Goal: Obtain resource: Obtain resource

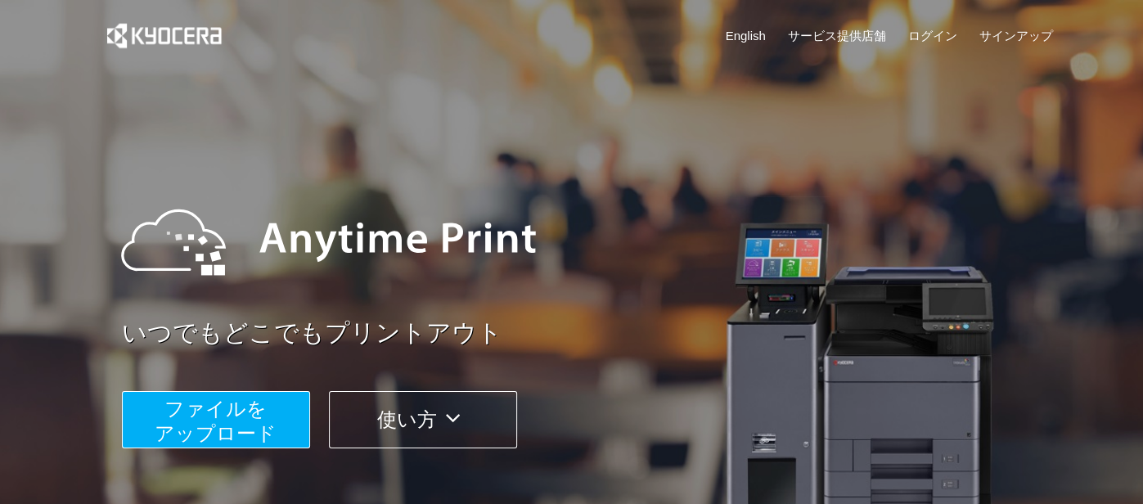
click at [729, 40] on link "English" at bounding box center [746, 35] width 40 height 17
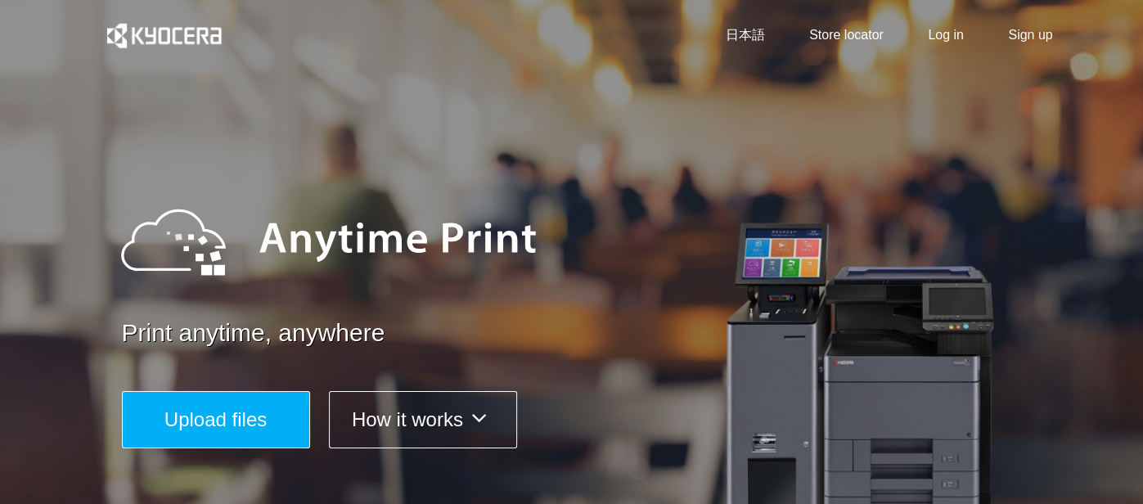
click at [250, 418] on span "Upload files" at bounding box center [215, 419] width 102 height 22
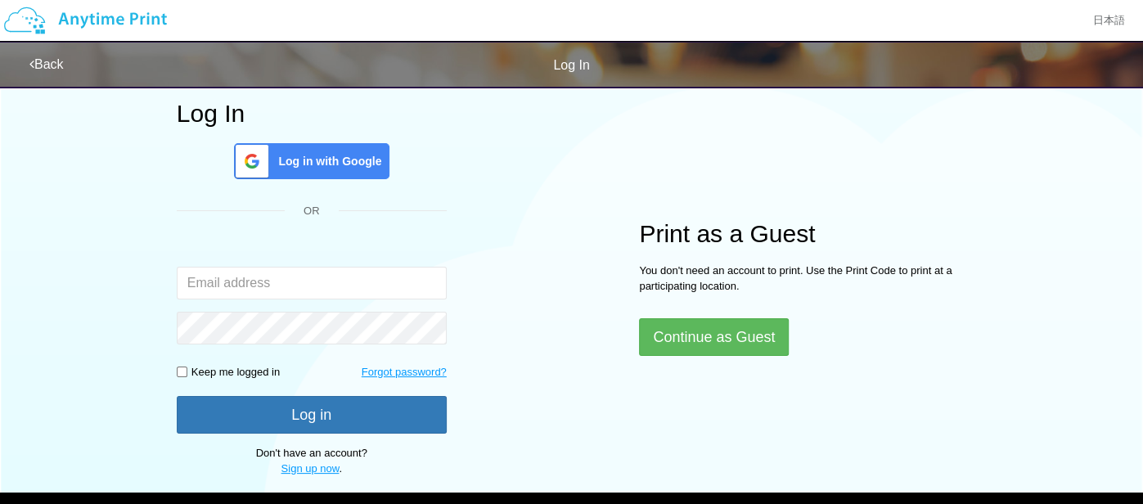
scroll to position [92, 0]
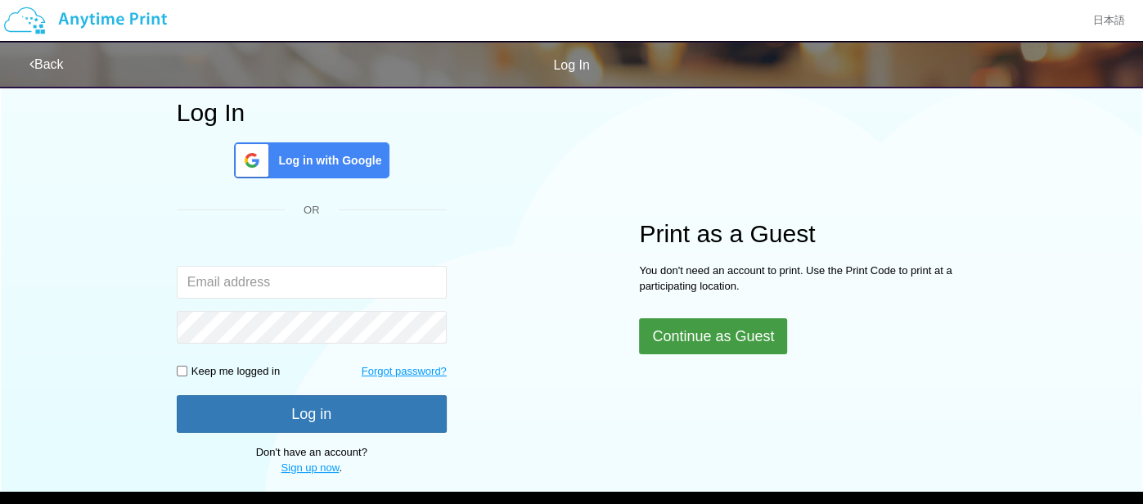
click at [744, 338] on button "Continue as Guest" at bounding box center [713, 336] width 148 height 36
click at [740, 337] on button "Continue as Guest" at bounding box center [713, 336] width 148 height 36
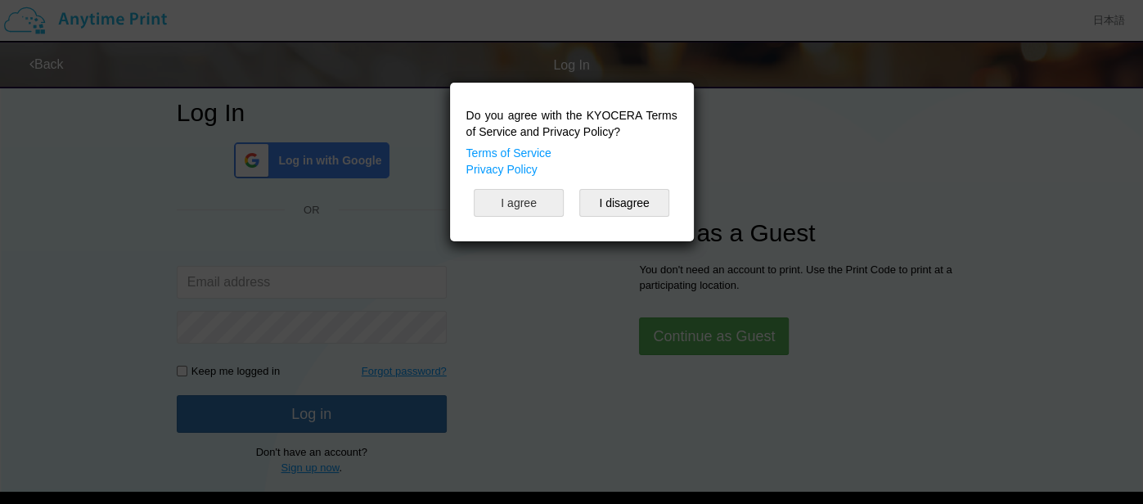
click at [513, 196] on button "I agree" at bounding box center [519, 203] width 90 height 28
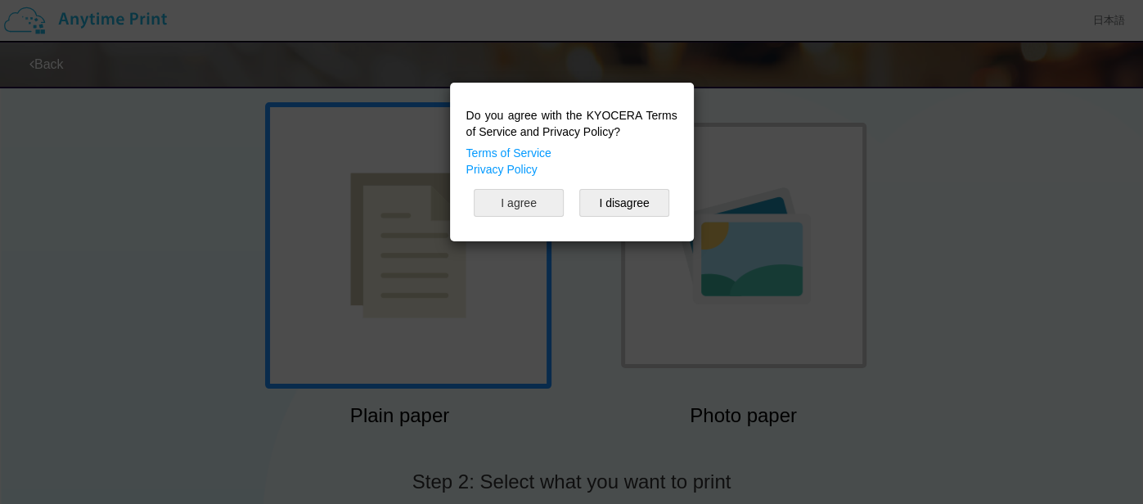
click at [513, 196] on button "I agree" at bounding box center [519, 203] width 90 height 28
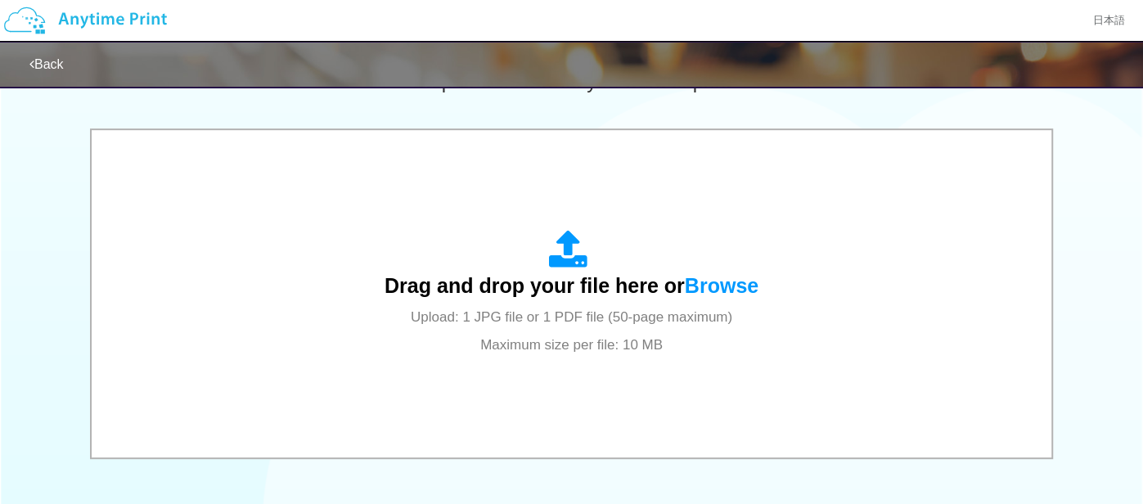
scroll to position [506, 0]
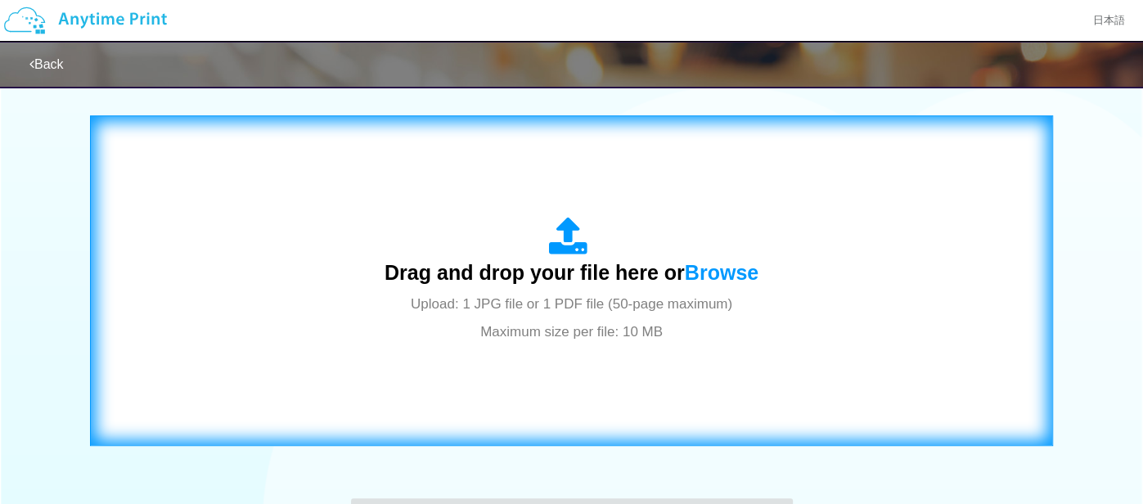
click at [564, 238] on icon at bounding box center [571, 237] width 46 height 41
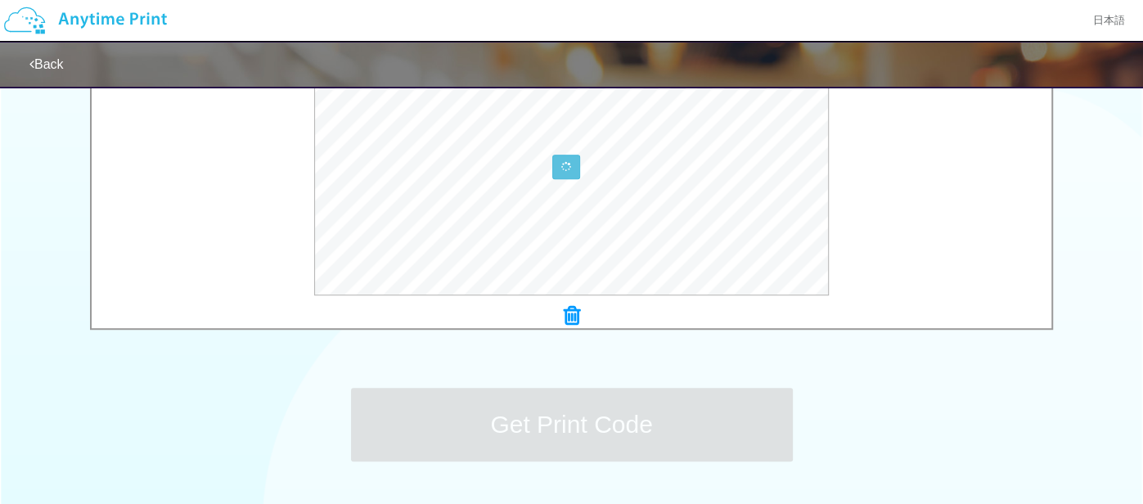
scroll to position [625, 0]
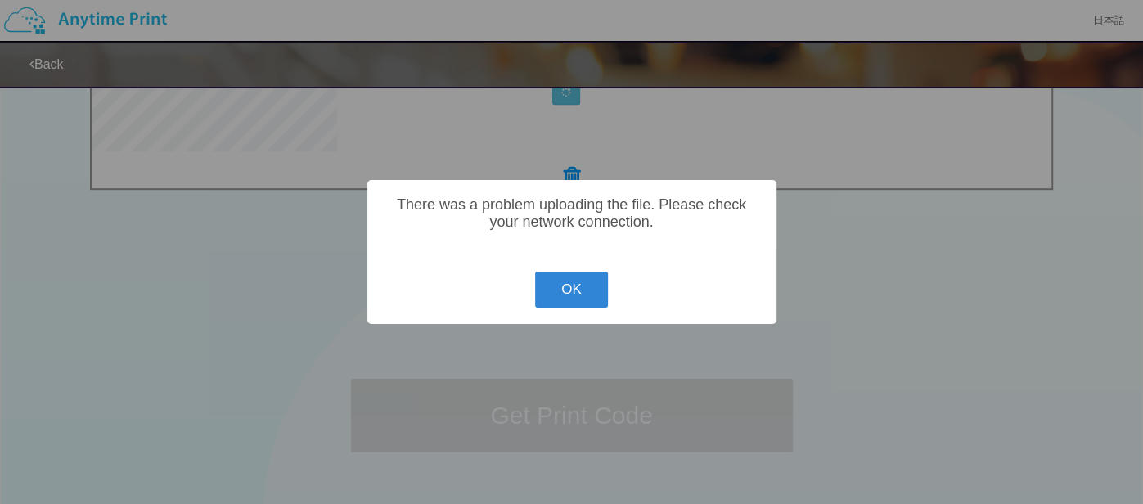
click at [551, 277] on button "OK" at bounding box center [571, 290] width 73 height 36
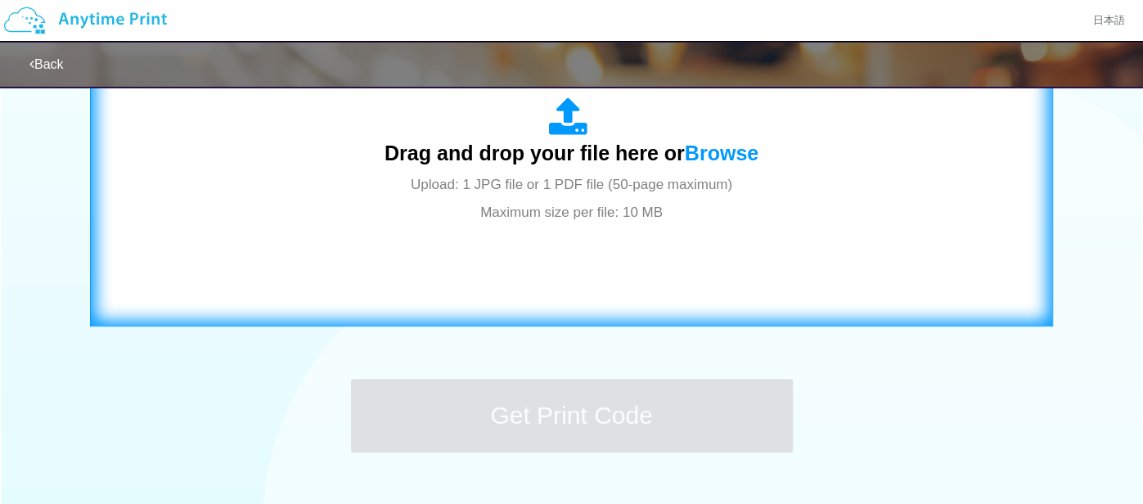
click at [540, 192] on div "Drag and drop your file here or Browse Upload: 1 JPG file or 1 PDF file (50-pag…" at bounding box center [572, 161] width 374 height 128
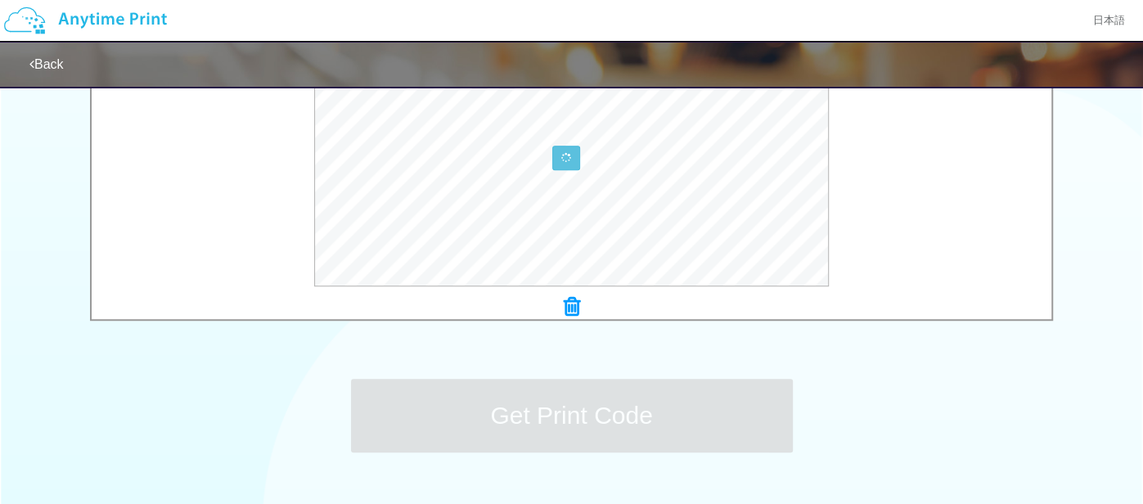
scroll to position [295, 0]
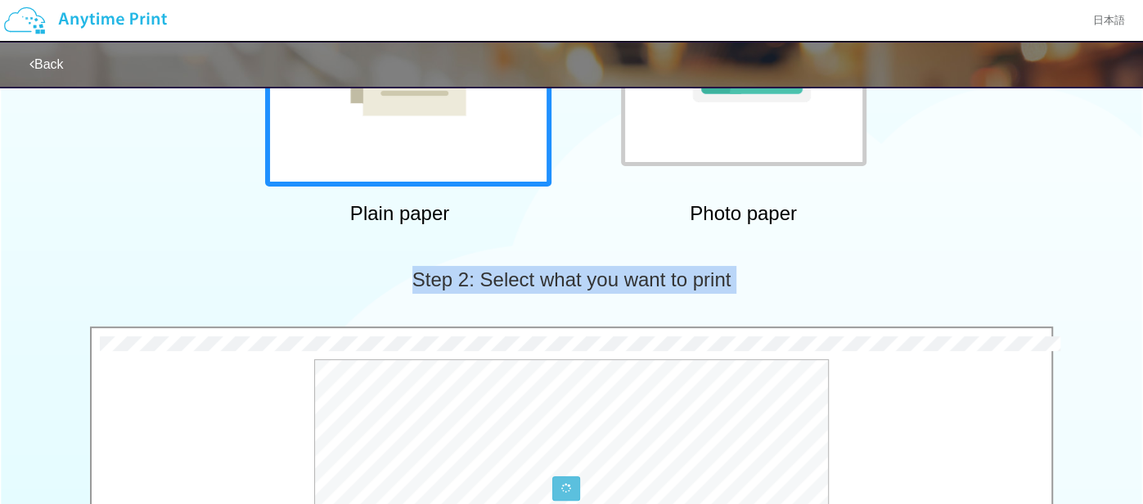
click at [518, 289] on span "Step 2: Select what you want to print" at bounding box center [571, 279] width 319 height 22
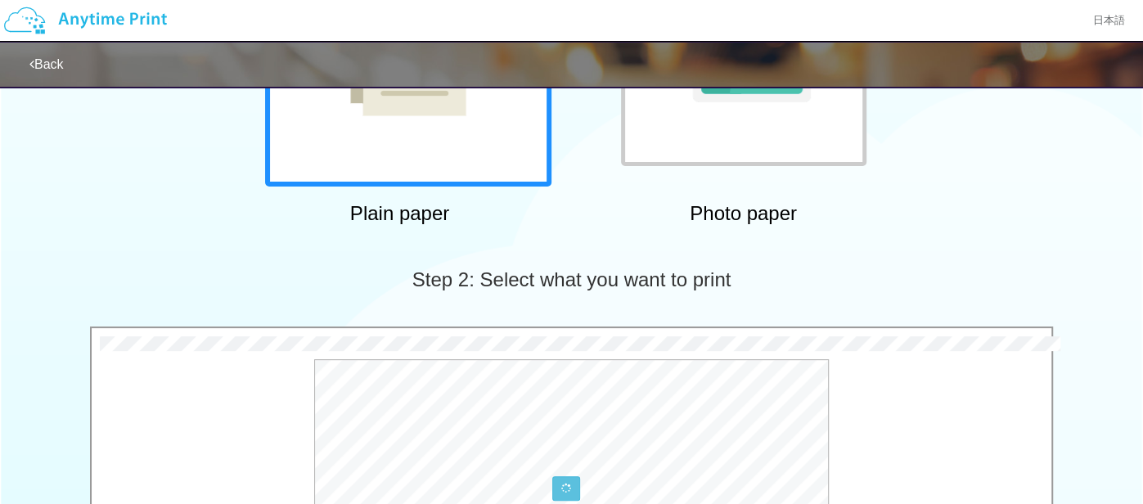
click at [542, 260] on div "Step 2: Select what you want to print" at bounding box center [571, 279] width 1143 height 93
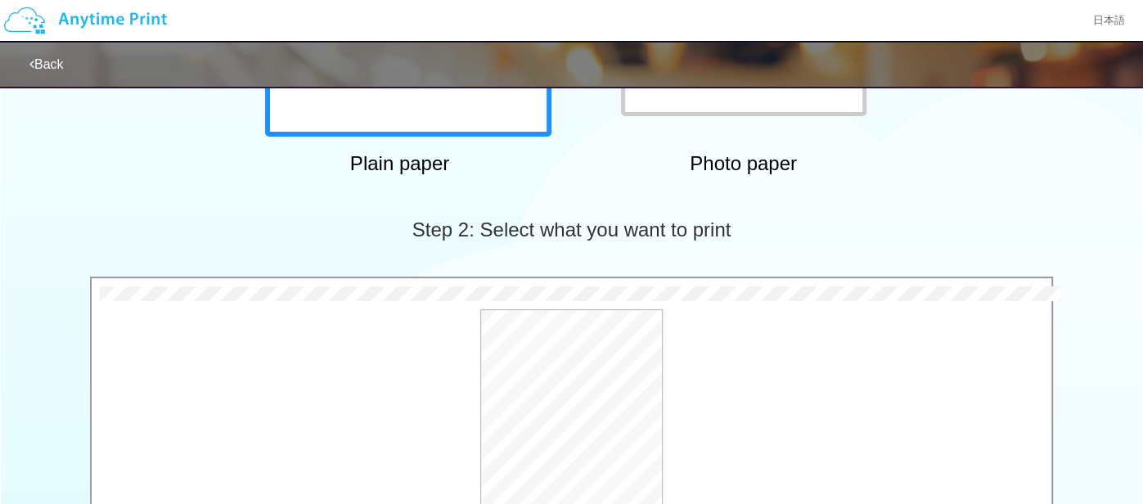
scroll to position [740, 0]
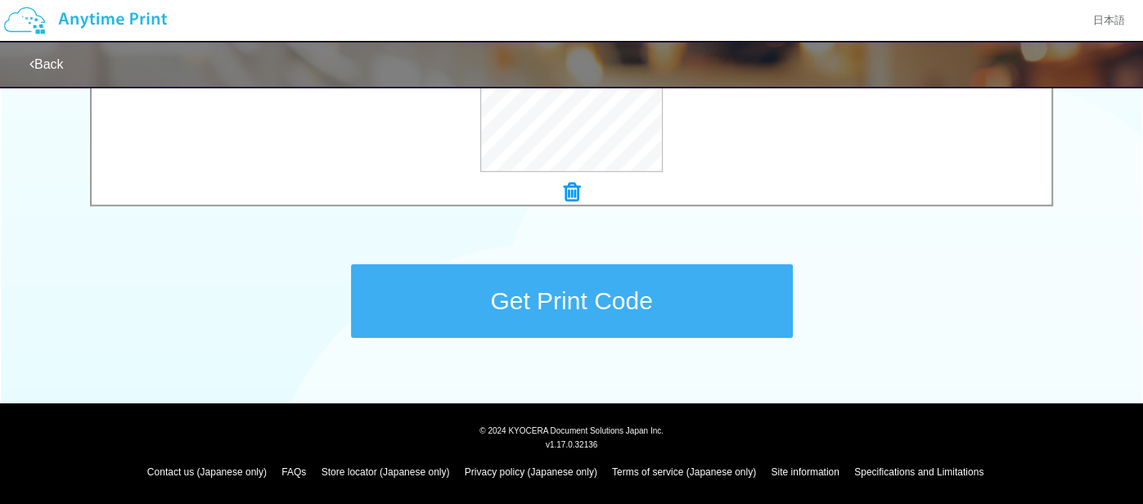
click at [589, 289] on button "Get Print Code" at bounding box center [572, 301] width 442 height 74
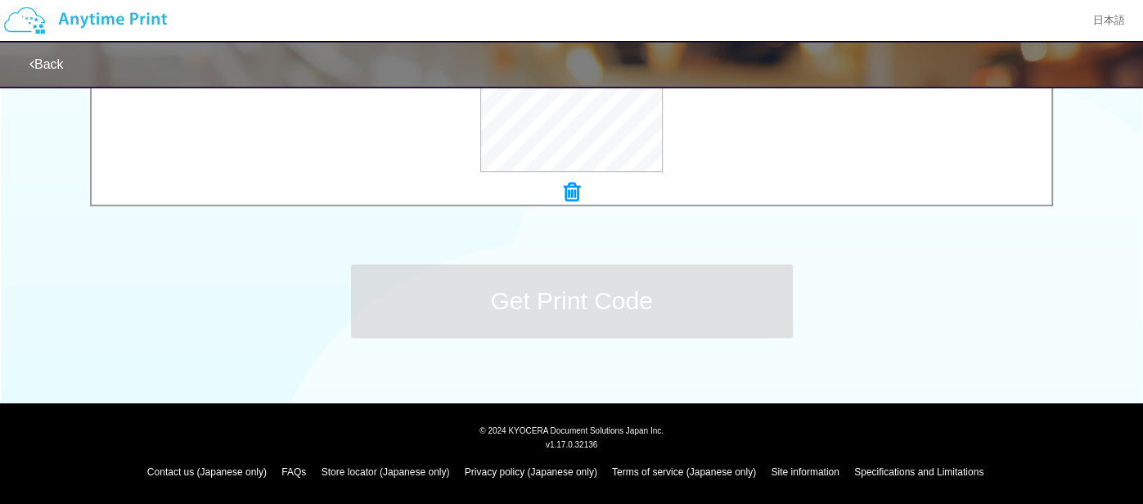
scroll to position [0, 0]
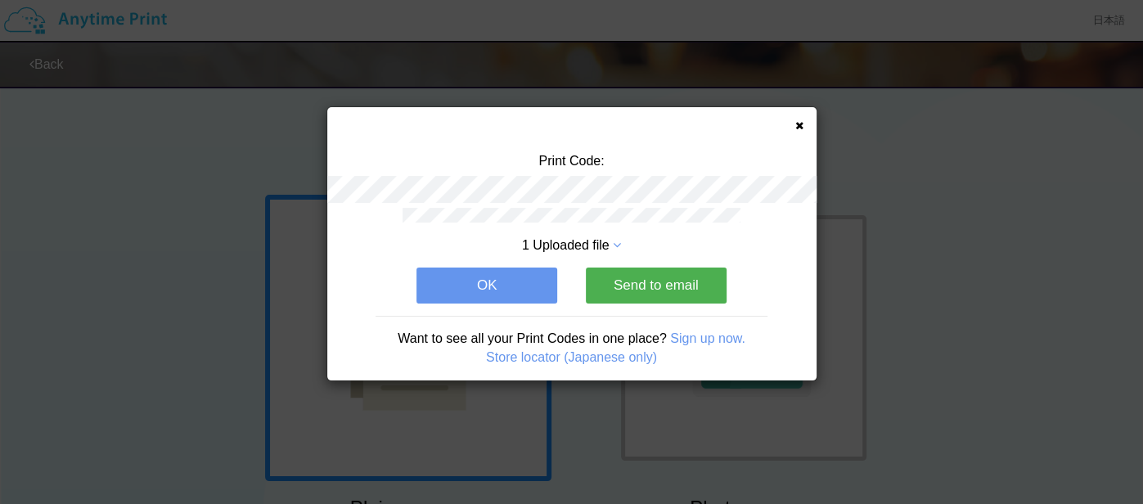
click at [543, 282] on button "OK" at bounding box center [486, 286] width 141 height 36
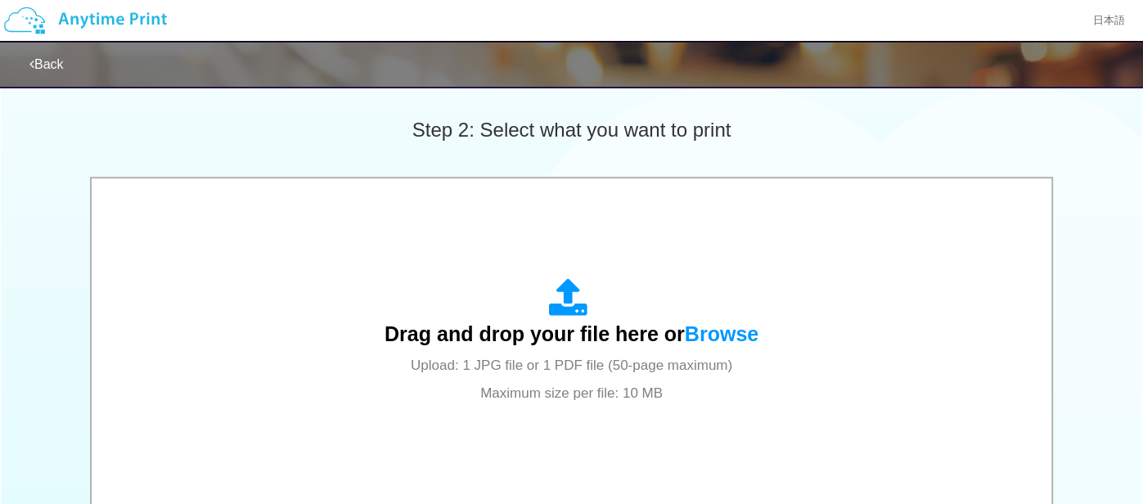
scroll to position [601, 0]
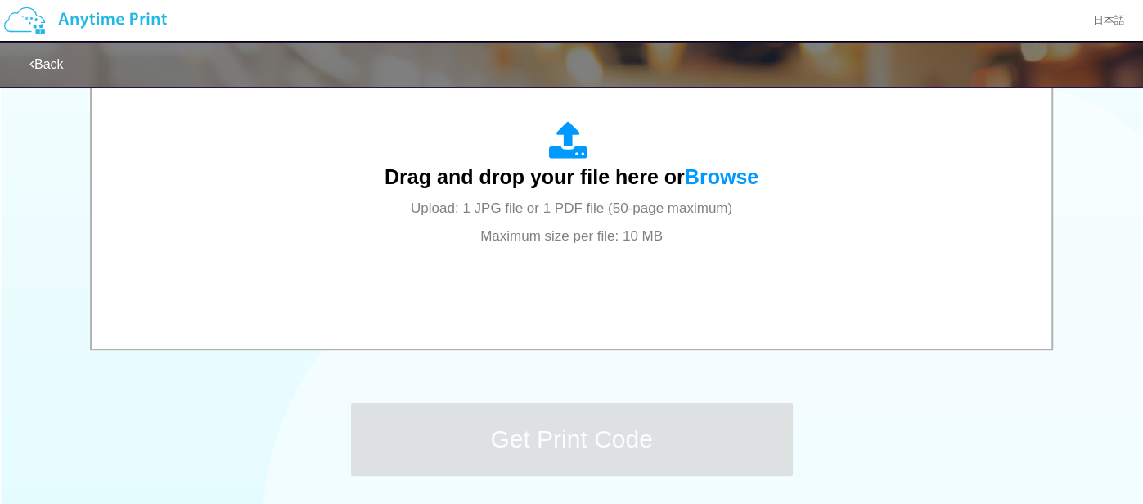
click at [543, 282] on div "Drag and drop your file here or Browse Upload: 1 JPG file or 1 PDF file (50-pag…" at bounding box center [571, 185] width 927 height 295
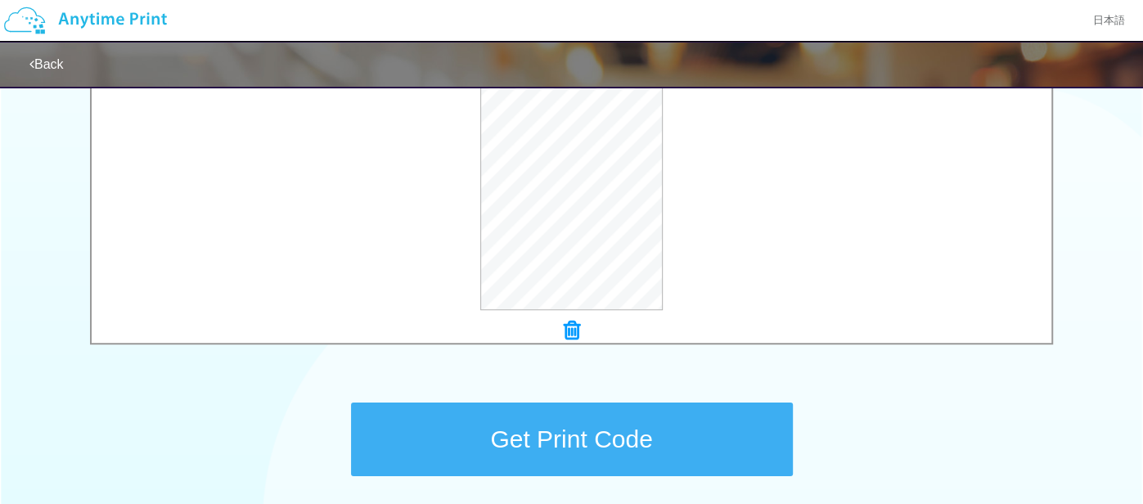
click at [565, 416] on button "Get Print Code" at bounding box center [572, 440] width 442 height 74
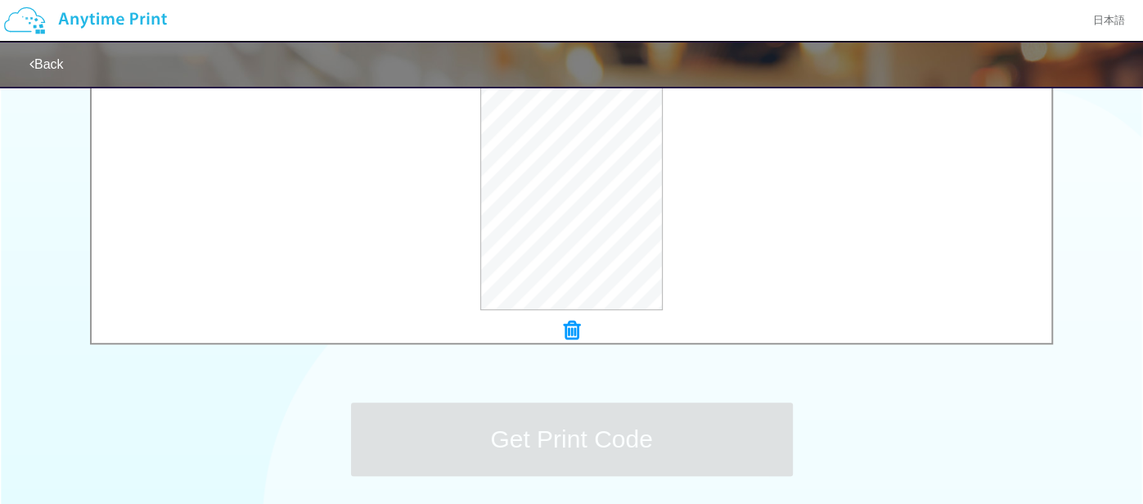
scroll to position [0, 0]
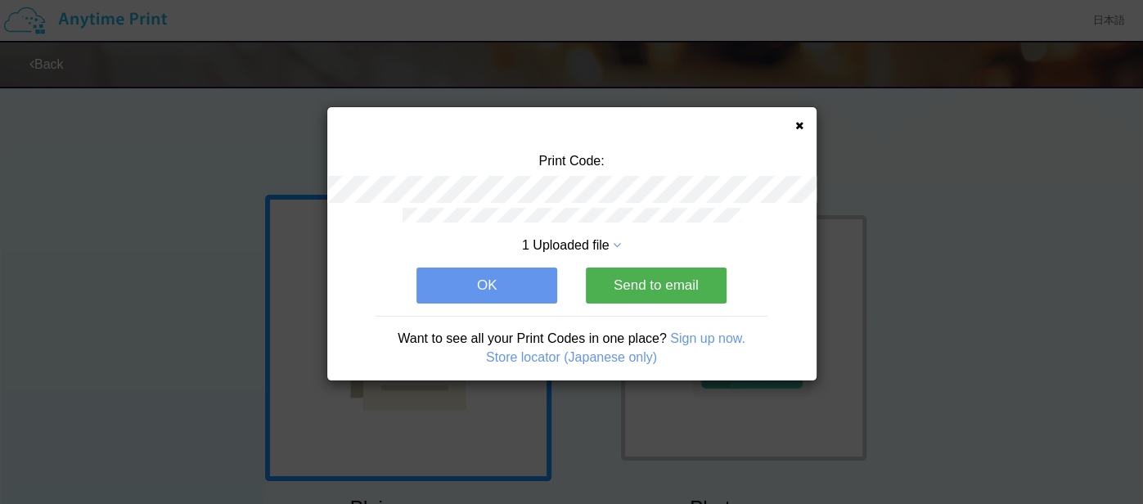
click at [795, 128] on icon at bounding box center [799, 125] width 8 height 11
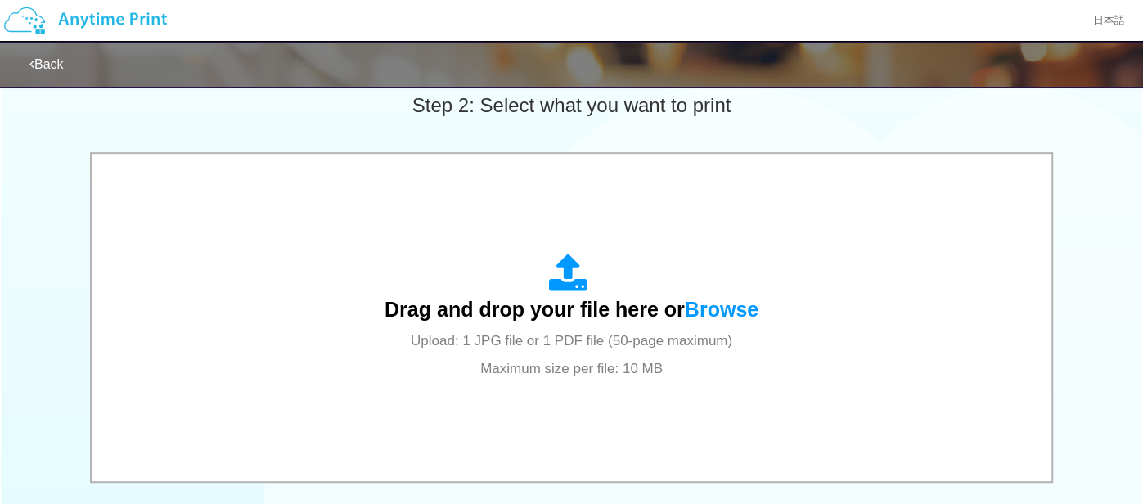
scroll to position [475, 0]
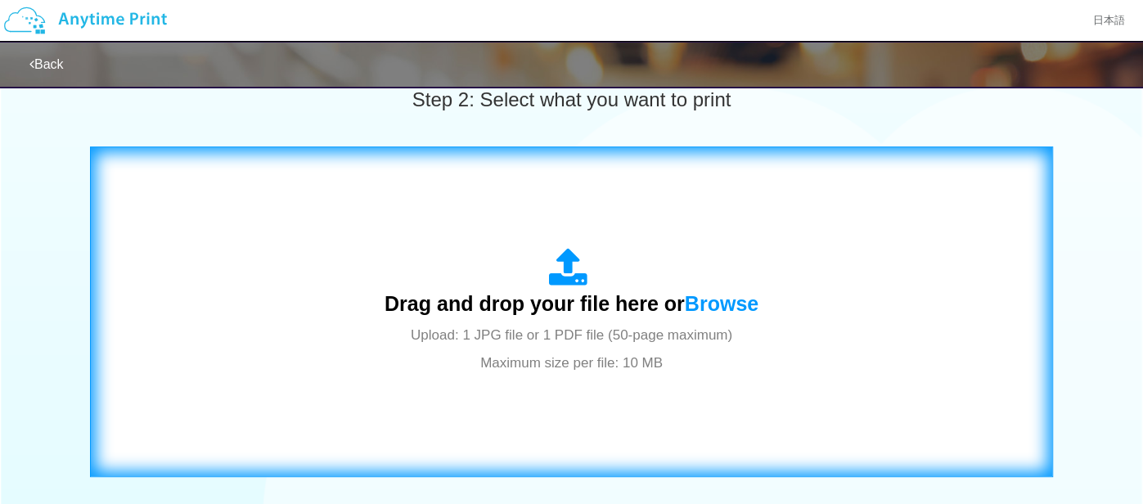
click at [475, 216] on div "Drag and drop your file here or Browse Upload: 1 JPG file or 1 PDF file (50-pag…" at bounding box center [571, 312] width 929 height 296
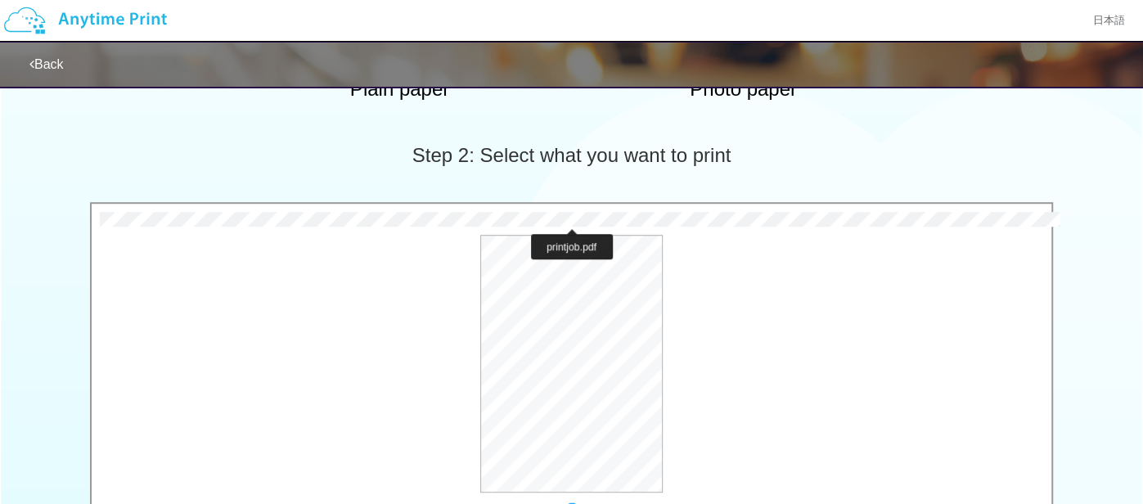
scroll to position [740, 0]
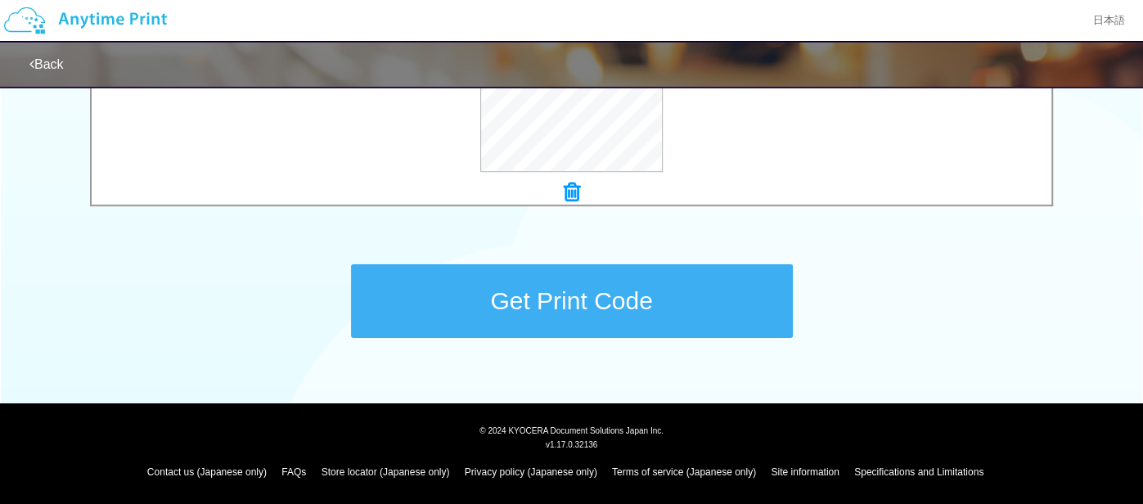
click at [558, 321] on button "Get Print Code" at bounding box center [572, 301] width 442 height 74
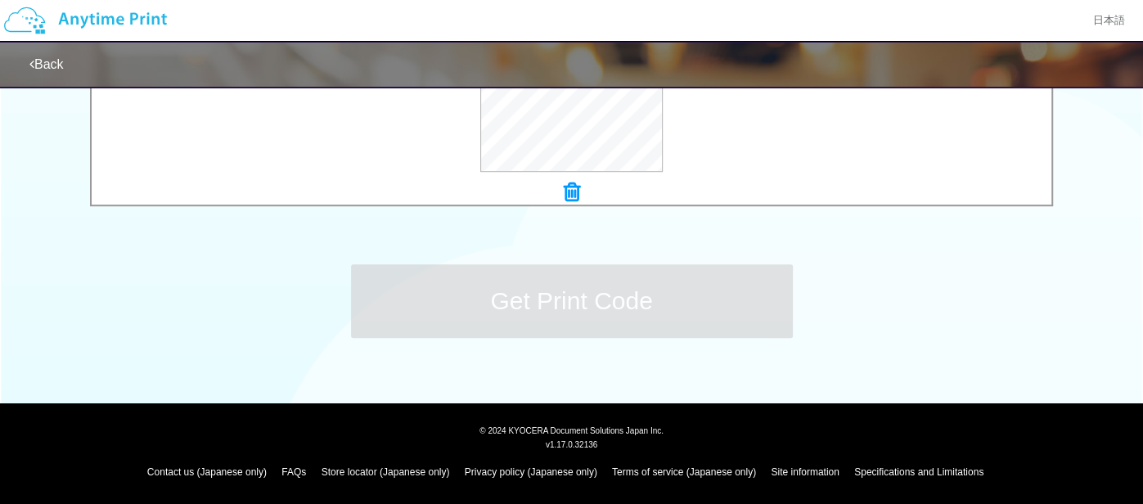
scroll to position [0, 0]
